Goal: Information Seeking & Learning: Learn about a topic

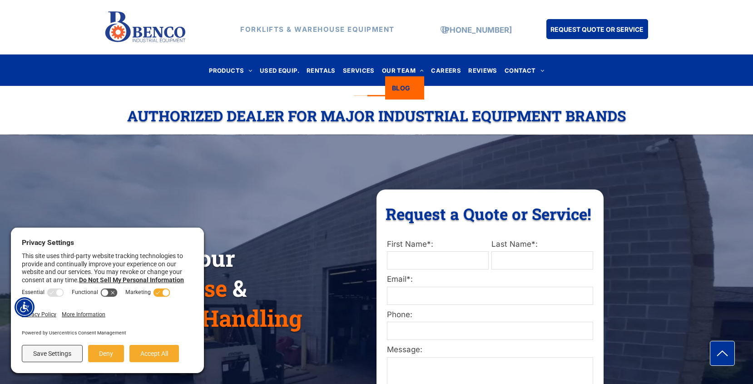
click at [401, 81] on link "BLOG" at bounding box center [404, 87] width 39 height 23
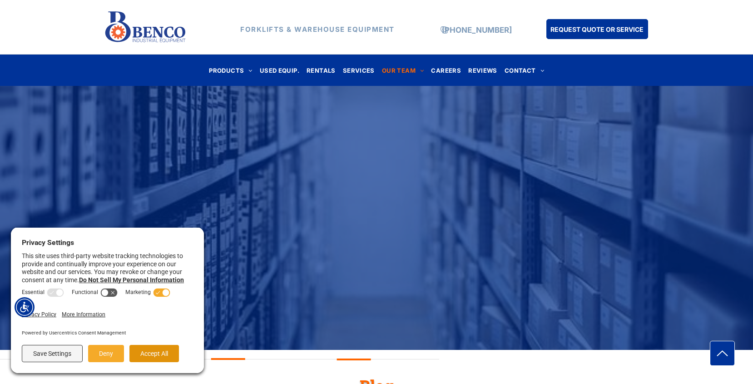
click at [144, 357] on button "Accept All" at bounding box center [155, 353] width 50 height 17
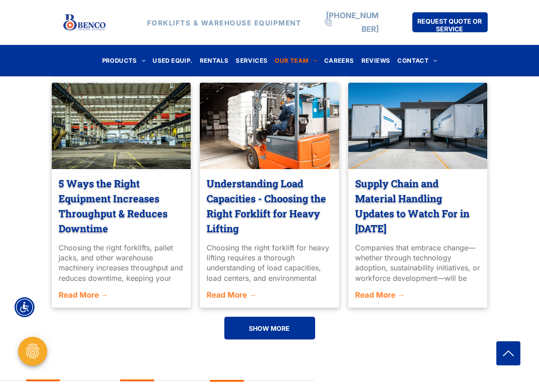
scroll to position [608, 0]
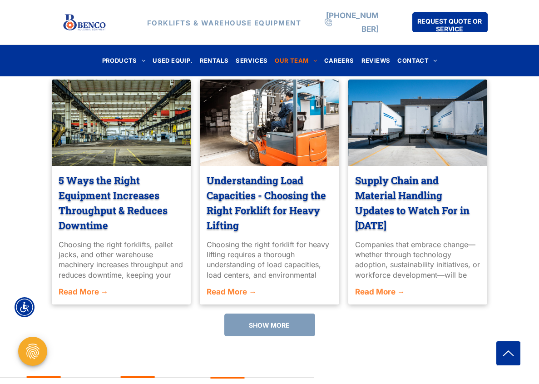
click at [281, 327] on span "SHOW MORE" at bounding box center [269, 325] width 41 height 17
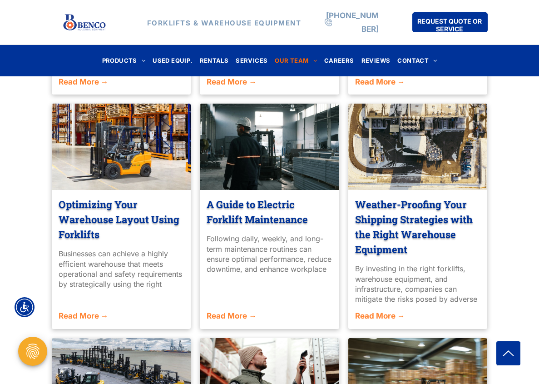
scroll to position [820, 0]
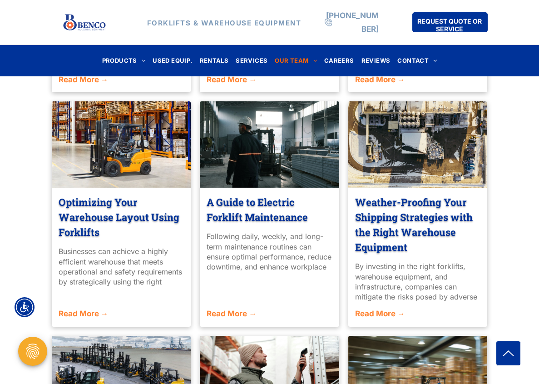
click at [442, 208] on link "Weather-Proofing Your Shipping Strategies with the Right Warehouse Equipment" at bounding box center [418, 225] width 126 height 60
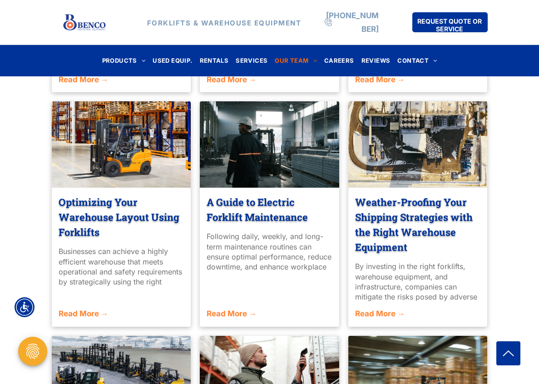
click at [15, 239] on div "Common OSHA Material Handling Violations & Prevention Strategies That Protect A…" at bounding box center [269, 117] width 539 height 983
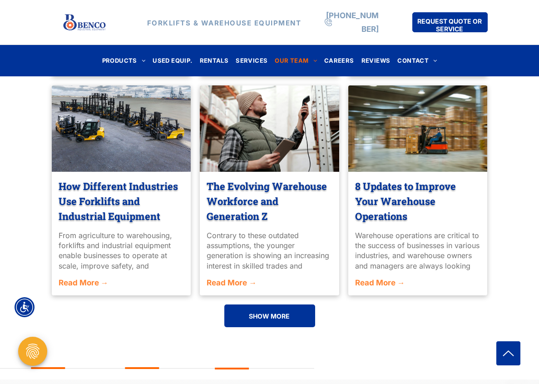
scroll to position [1071, 0]
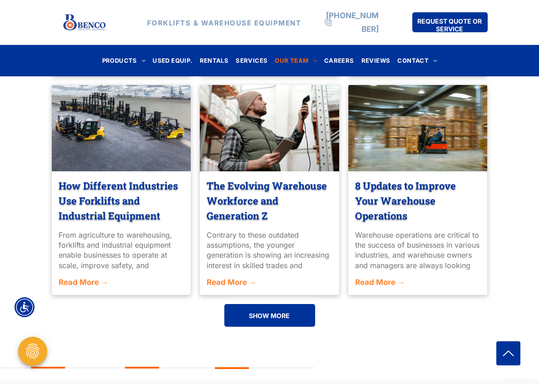
click at [242, 178] on link "The Evolving Warehouse Workforce and Generation Z" at bounding box center [270, 200] width 126 height 45
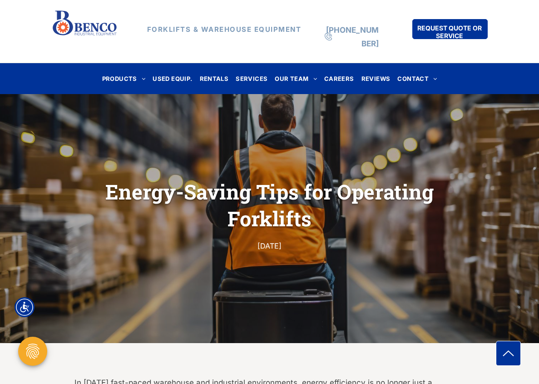
scroll to position [21, 0]
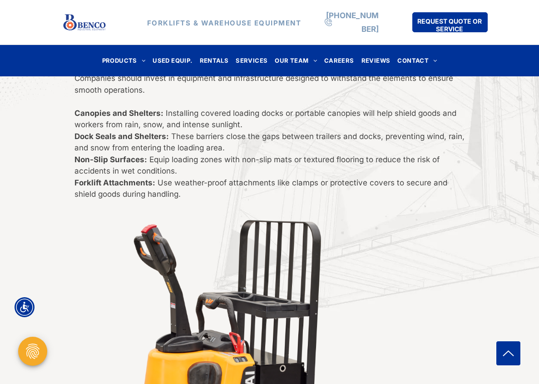
scroll to position [887, 0]
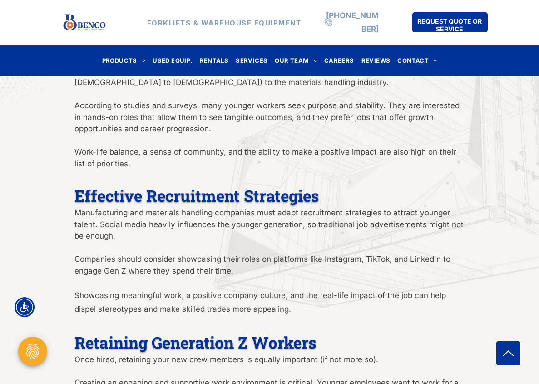
scroll to position [510, 0]
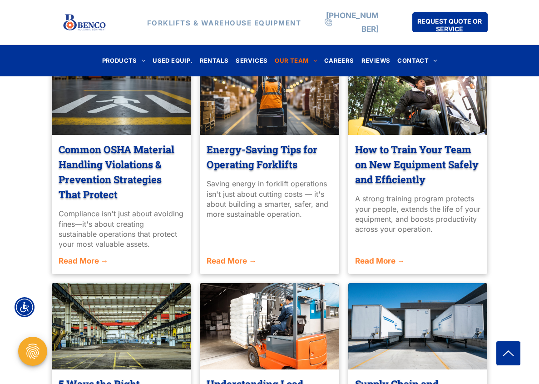
scroll to position [622, 0]
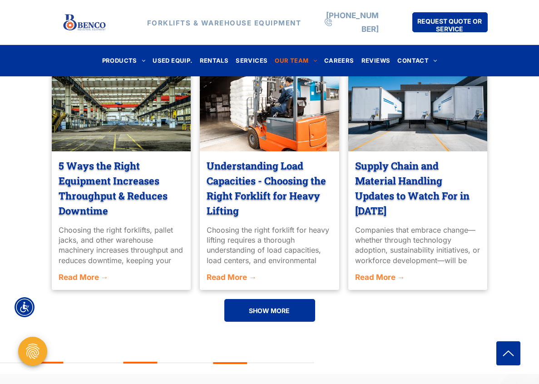
click at [248, 298] on div "Common OSHA Material Handling Violations & Prevention Strategies That Protect […" at bounding box center [270, 80] width 436 height 500
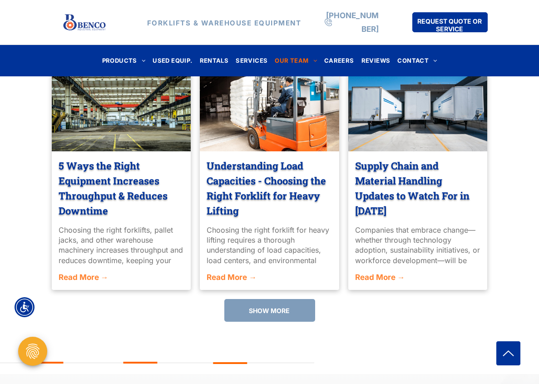
click at [252, 302] on span "SHOW MORE" at bounding box center [269, 310] width 41 height 17
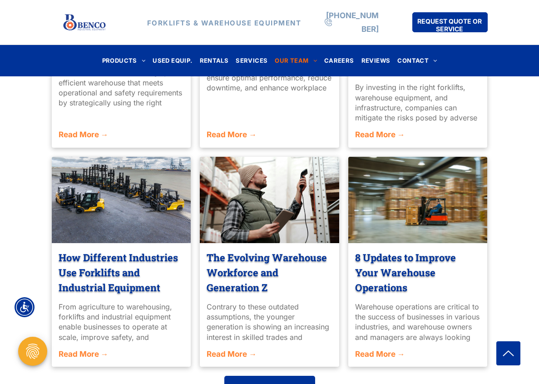
scroll to position [1048, 0]
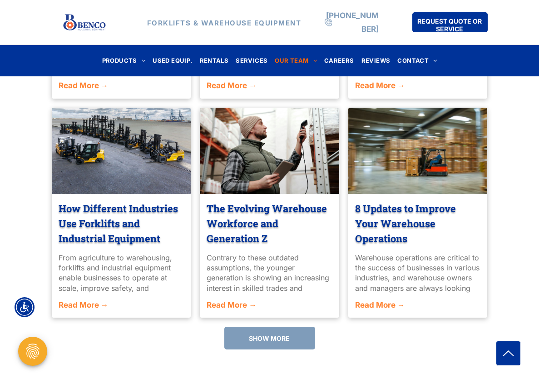
click at [248, 329] on link "SHOW MORE" at bounding box center [270, 338] width 91 height 23
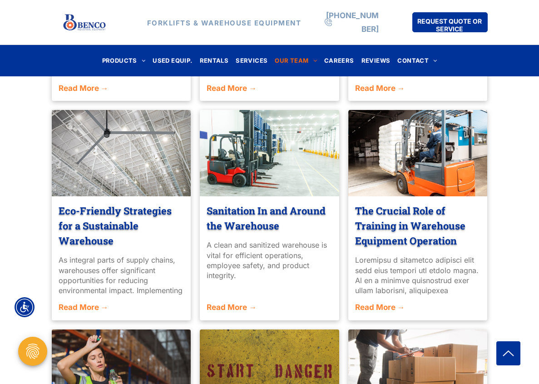
scroll to position [1275, 0]
